Goal: Task Accomplishment & Management: Manage account settings

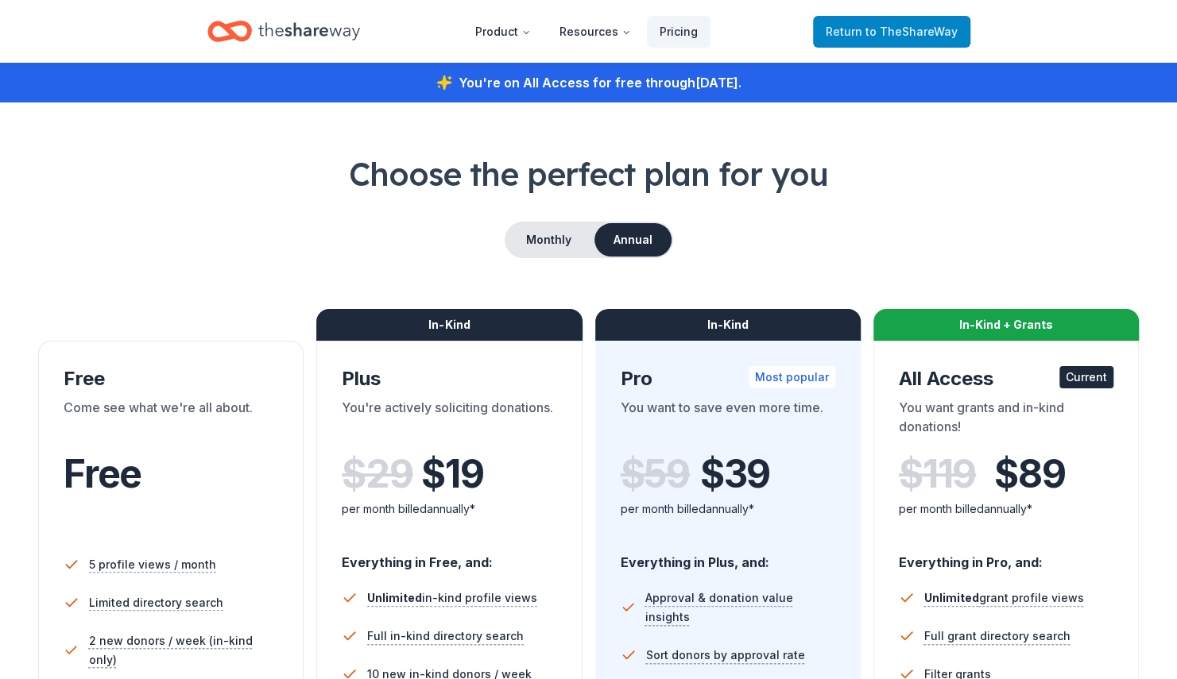
click at [872, 37] on span "Return to TheShareWay" at bounding box center [892, 31] width 132 height 19
click at [910, 40] on span "Return to TheShareWay" at bounding box center [892, 31] width 132 height 19
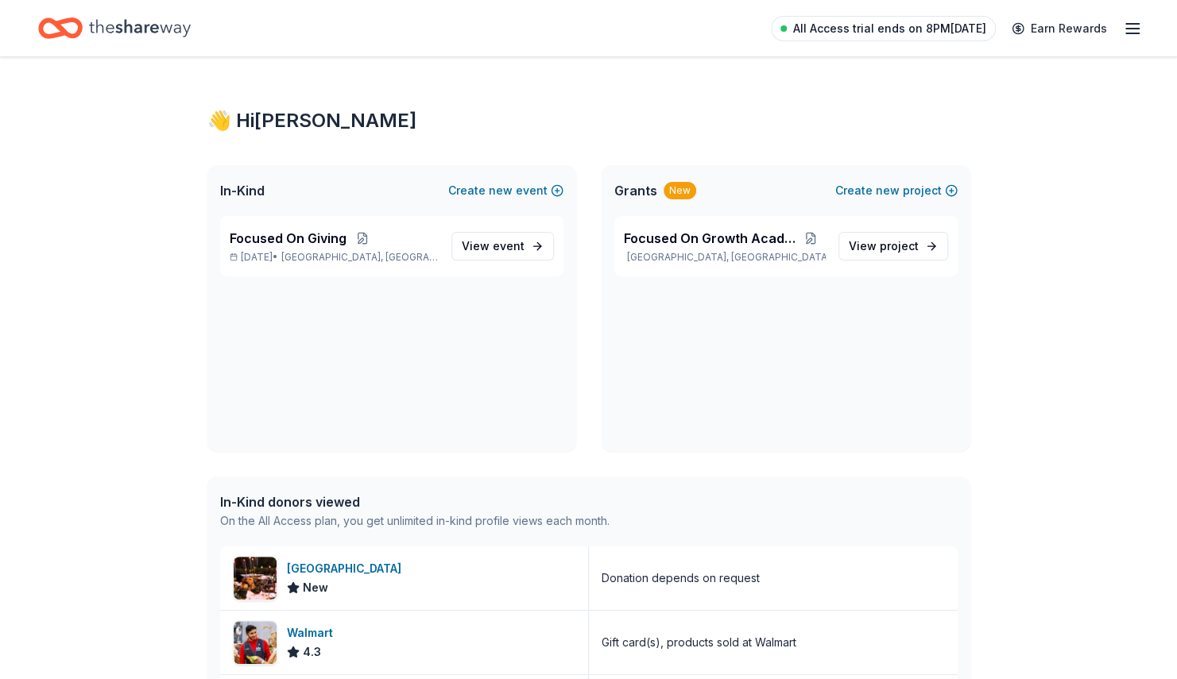
click at [949, 30] on span "All Access trial ends on 8PM[DATE]" at bounding box center [889, 28] width 193 height 19
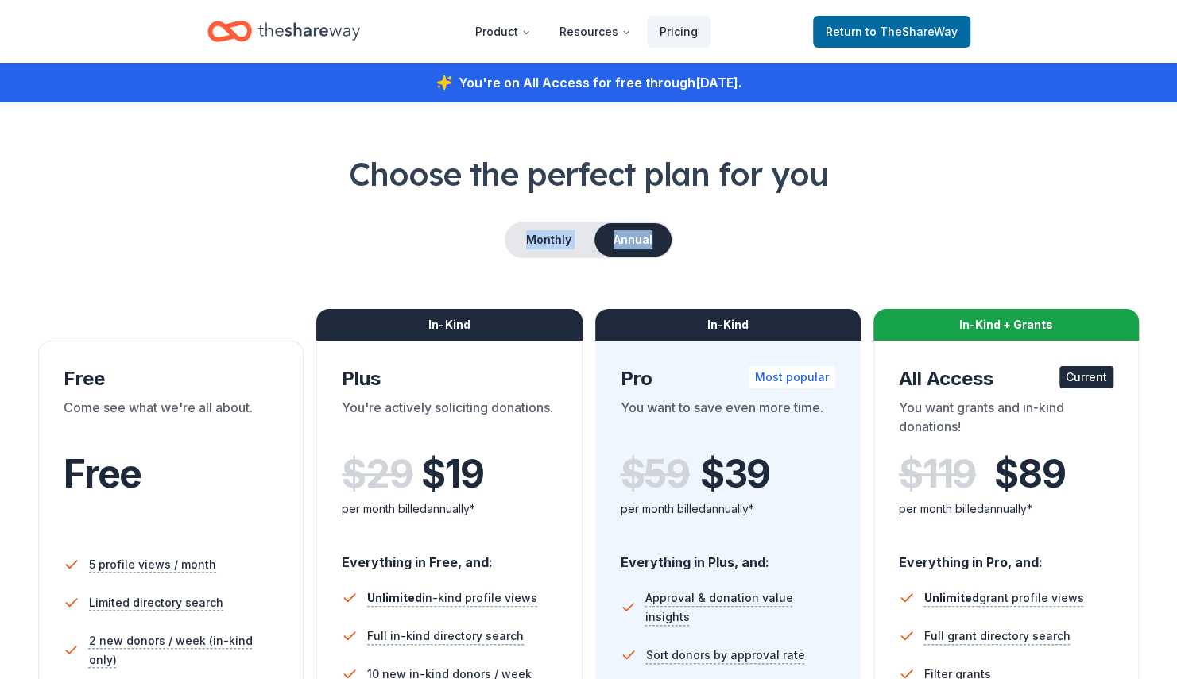
drag, startPoint x: 1176, startPoint y: 110, endPoint x: 1174, endPoint y: 239, distance: 129.5
click at [879, 181] on h1 "Choose the perfect plan for you" at bounding box center [588, 174] width 1101 height 44
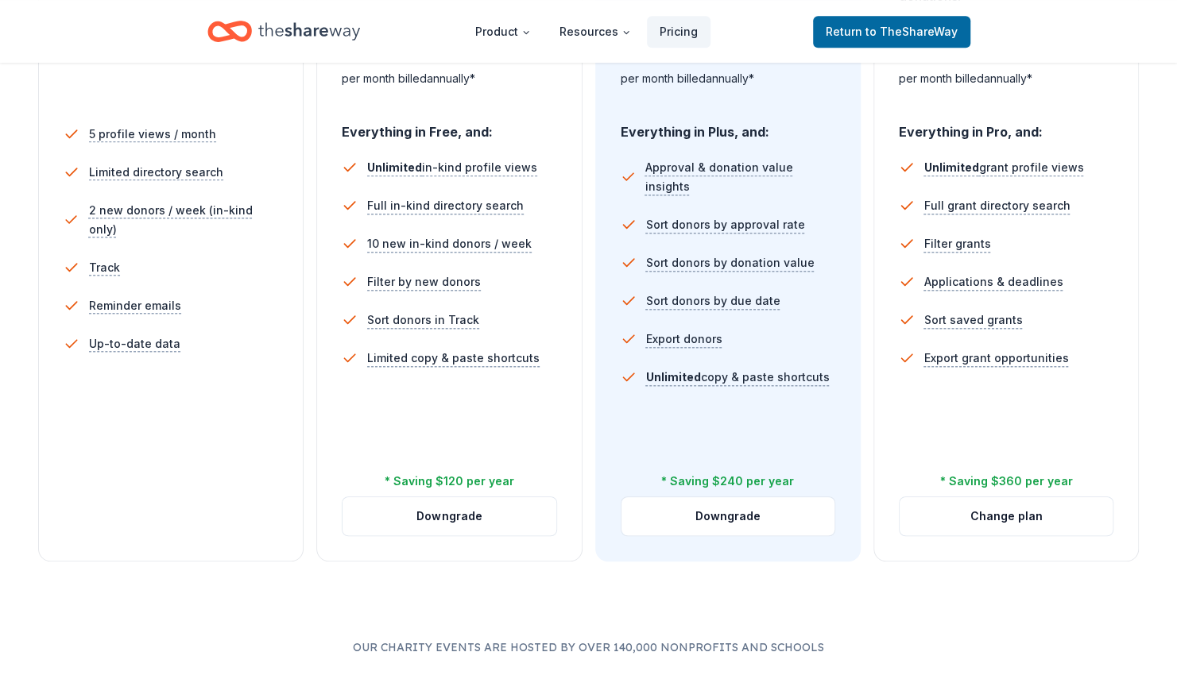
scroll to position [389, 0]
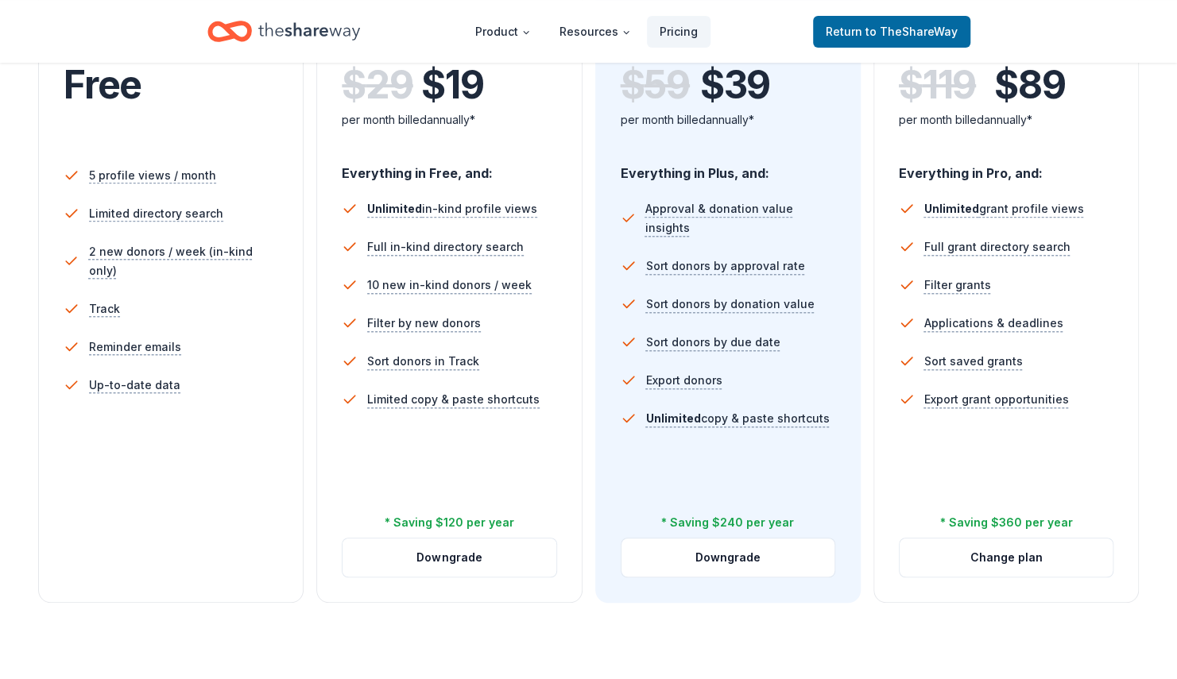
click at [145, 472] on div "5 profile views / month Limited directory search 2 new donors / week (in-kind o…" at bounding box center [171, 340] width 215 height 381
click at [949, 569] on button "Change plan" at bounding box center [1006, 558] width 213 height 38
